Goal: Find specific page/section: Find specific page/section

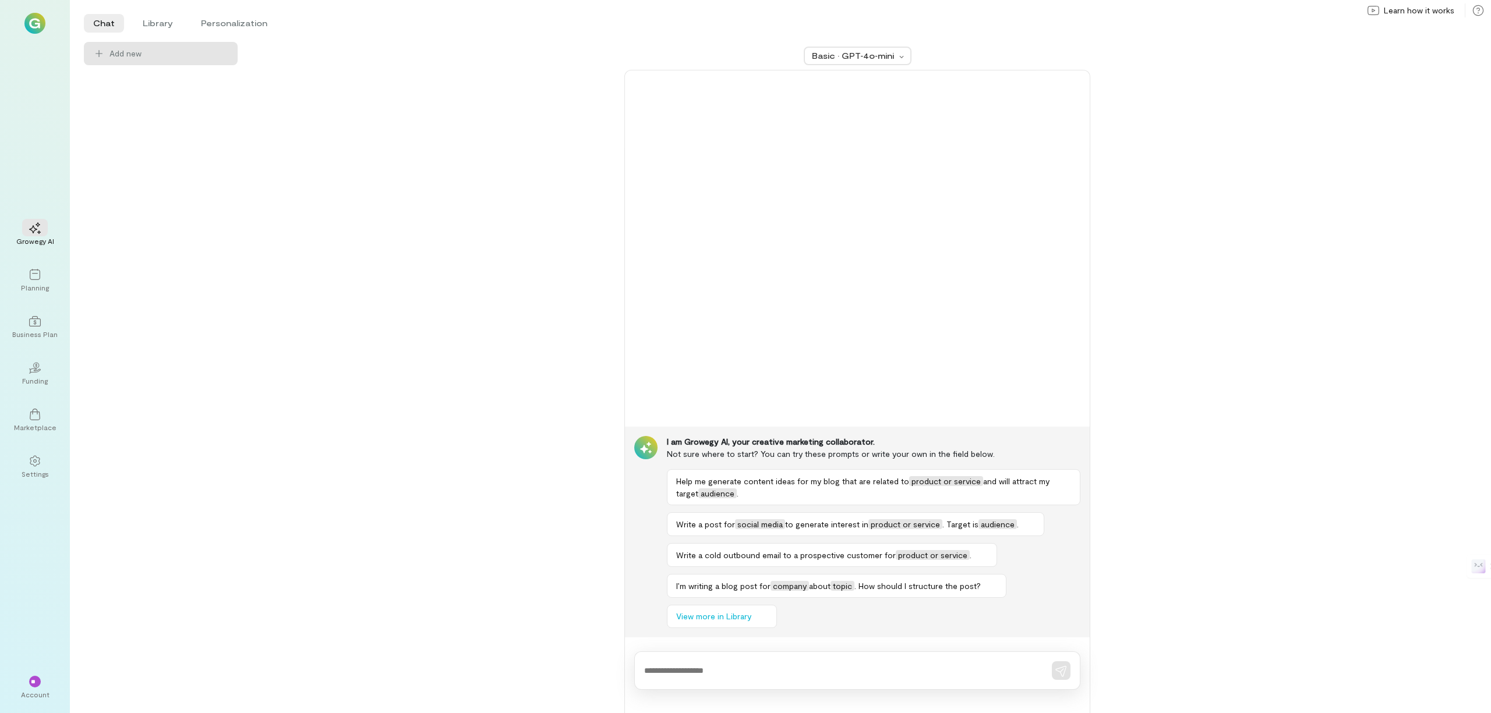
click at [36, 24] on img at bounding box center [34, 23] width 21 height 21
click at [34, 26] on img at bounding box center [34, 23] width 21 height 21
click at [33, 281] on div at bounding box center [35, 274] width 26 height 17
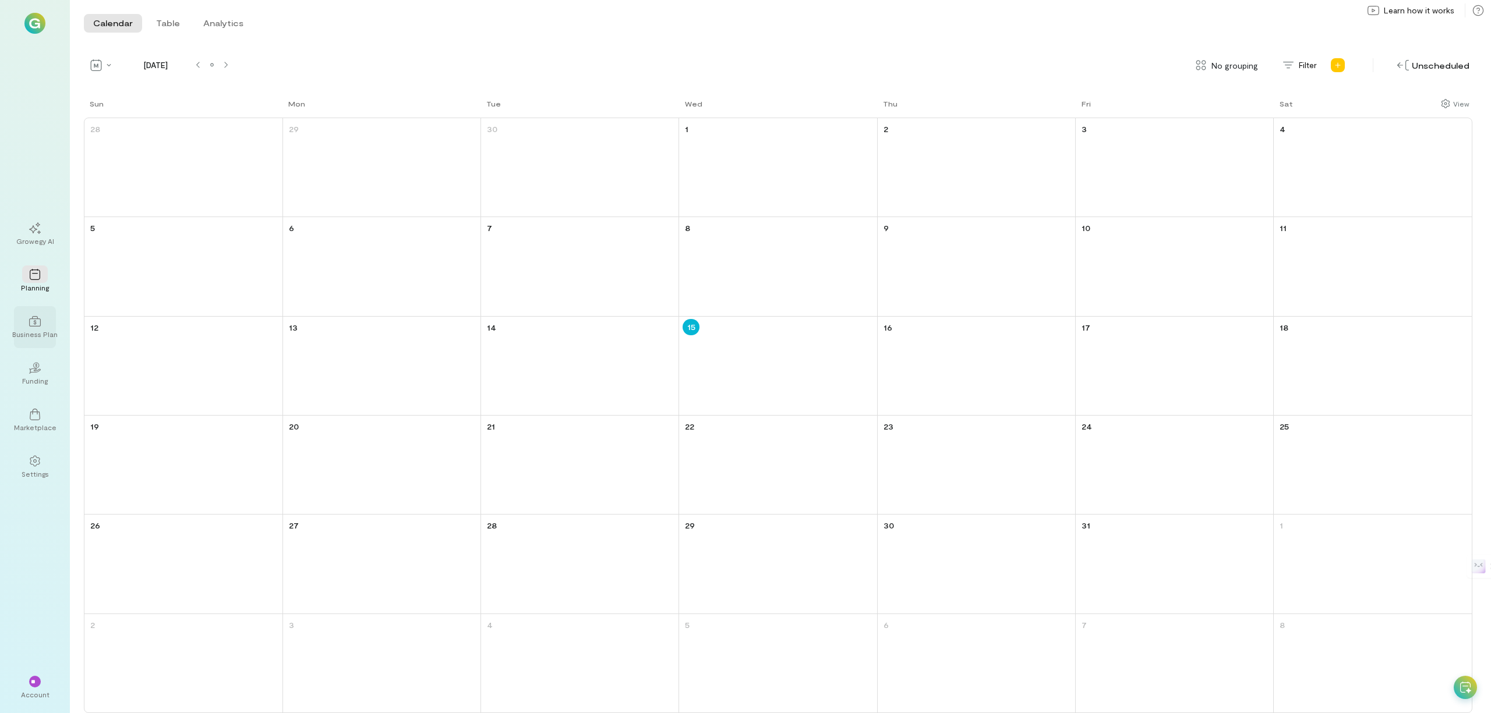
click at [46, 330] on div "Business Plan" at bounding box center [34, 334] width 45 height 9
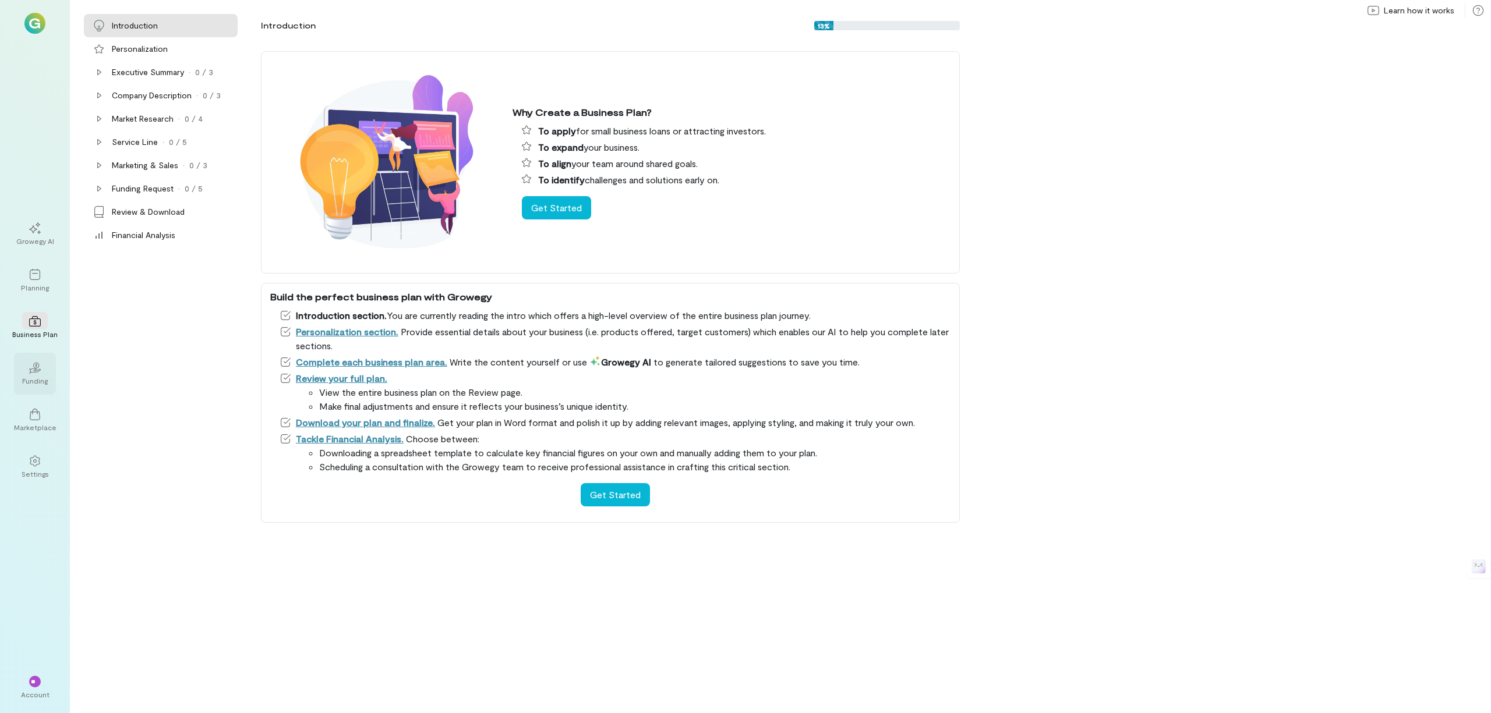
click at [30, 378] on div "Funding" at bounding box center [35, 380] width 26 height 9
